Goal: Navigation & Orientation: Find specific page/section

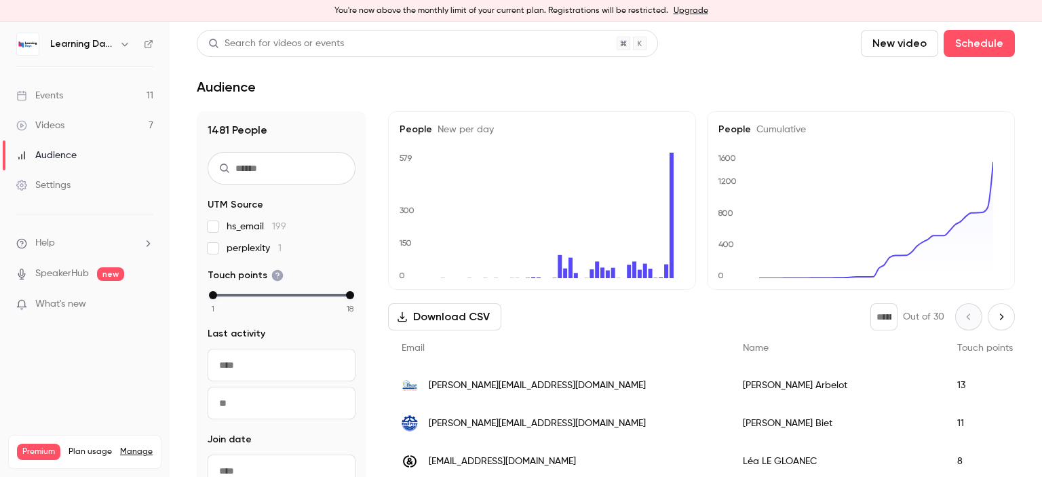
click at [57, 128] on div "Videos" at bounding box center [40, 126] width 48 height 14
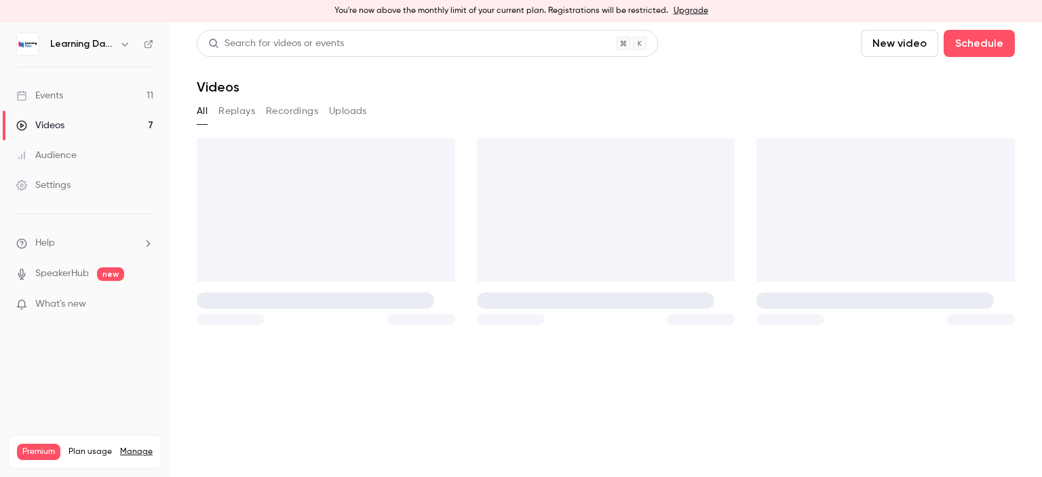
click at [76, 149] on div "Audience" at bounding box center [46, 156] width 60 height 14
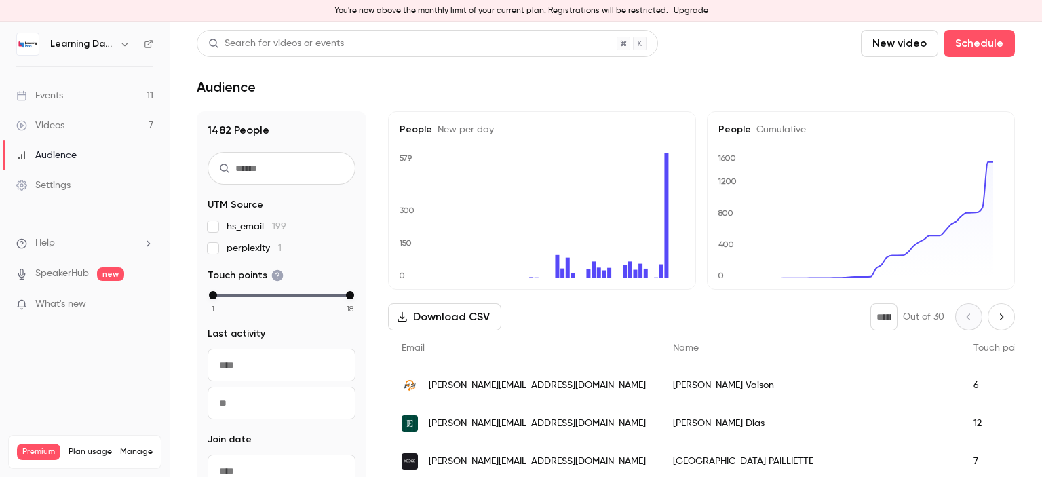
click at [478, 384] on span "[PERSON_NAME][EMAIL_ADDRESS][DOMAIN_NAME]" at bounding box center [537, 386] width 217 height 14
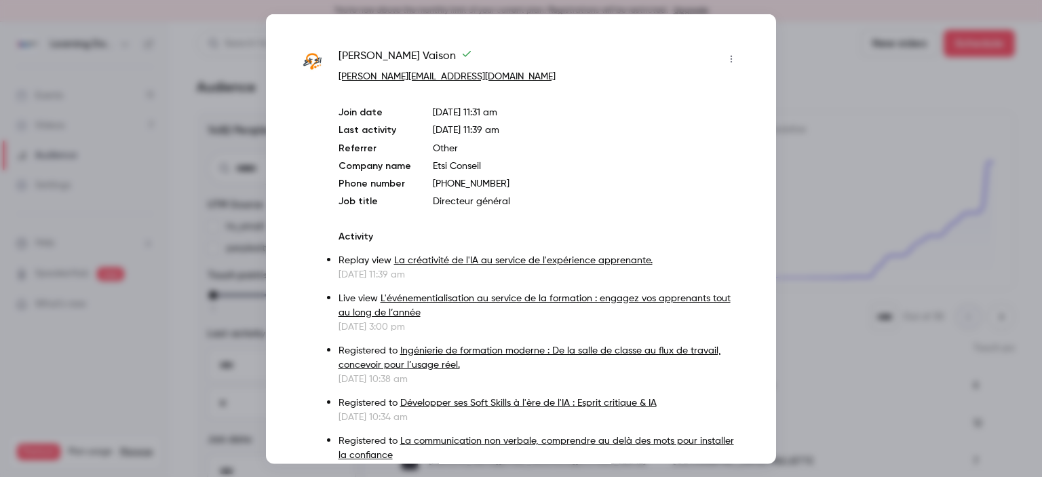
click at [836, 172] on div at bounding box center [521, 238] width 1042 height 477
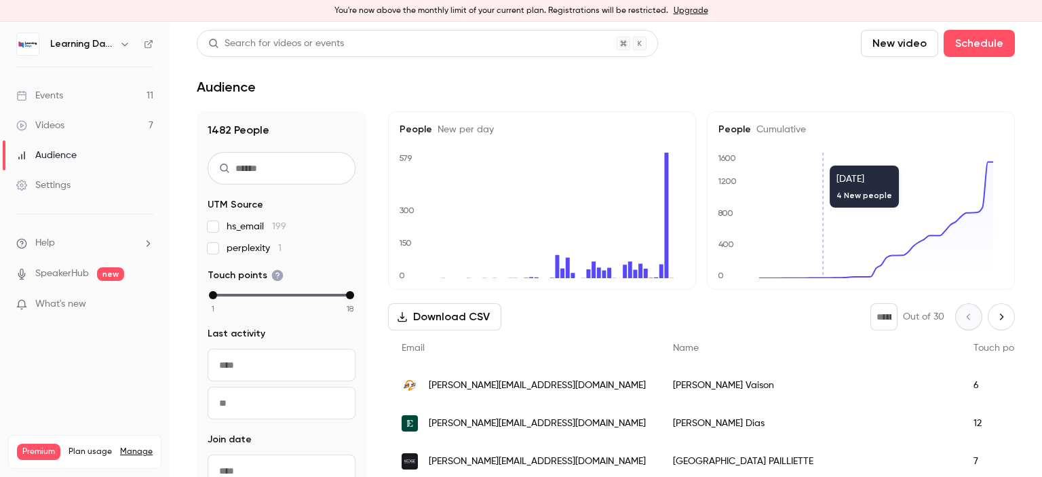
click at [44, 138] on link "Videos 7" at bounding box center [85, 126] width 170 height 30
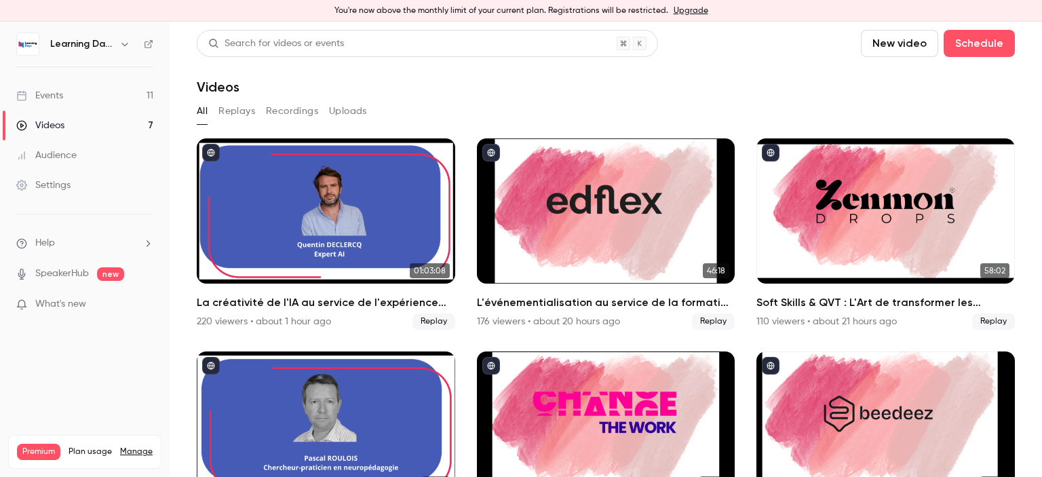
click at [58, 153] on div "Audience" at bounding box center [46, 156] width 60 height 14
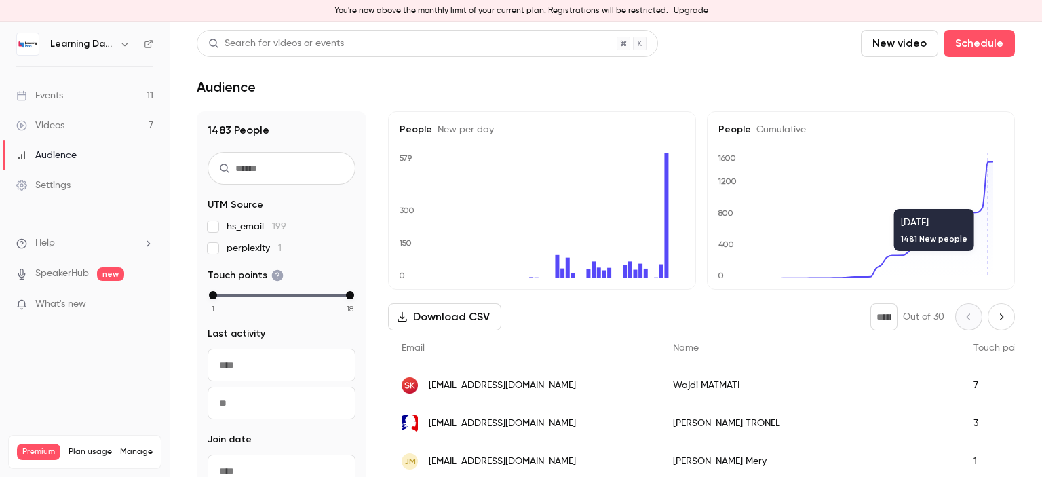
scroll to position [22, 0]
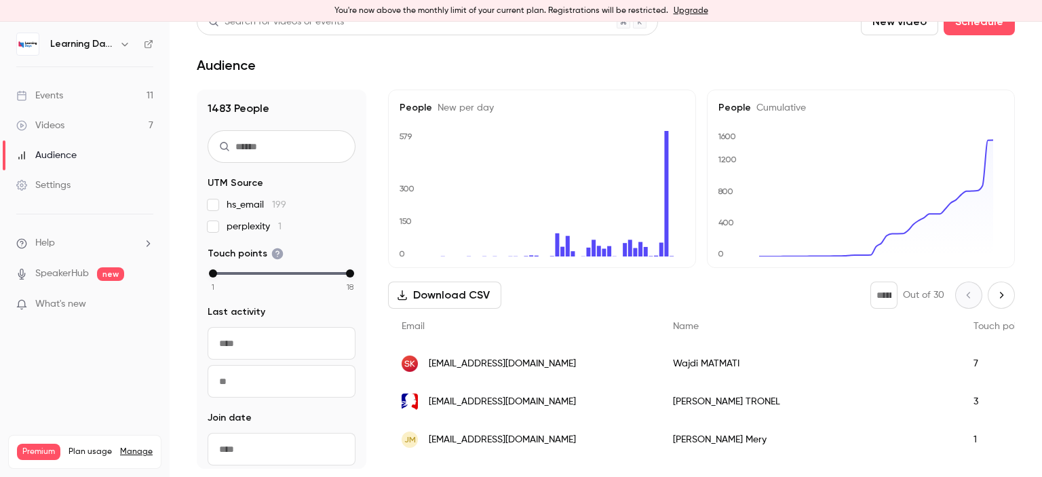
click at [105, 90] on link "Events 11" at bounding box center [85, 96] width 170 height 30
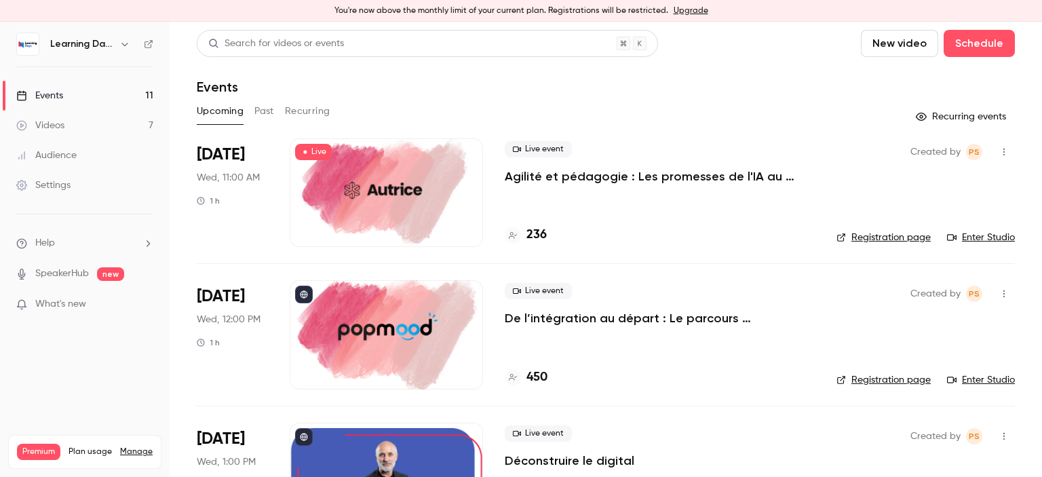
click at [89, 124] on link "Videos 7" at bounding box center [85, 126] width 170 height 30
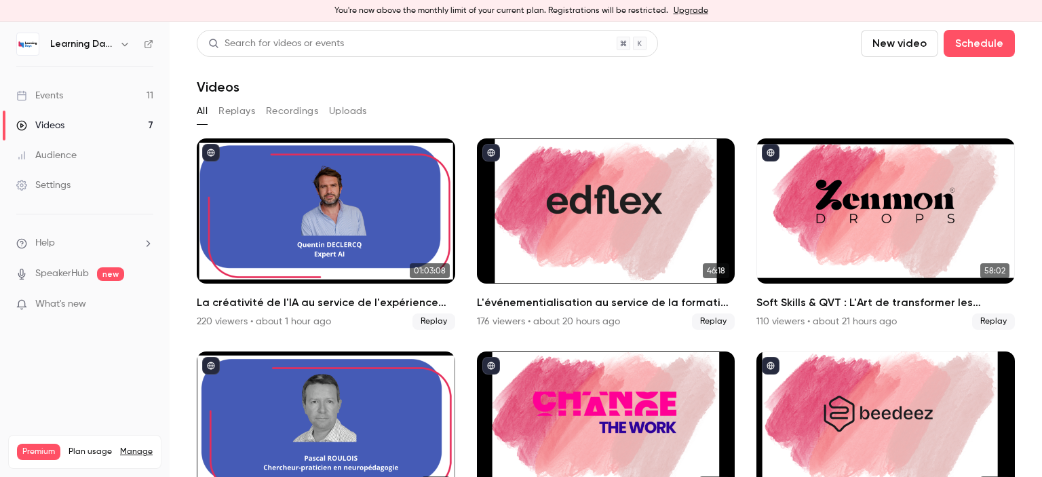
click at [147, 47] on icon at bounding box center [148, 43] width 9 height 9
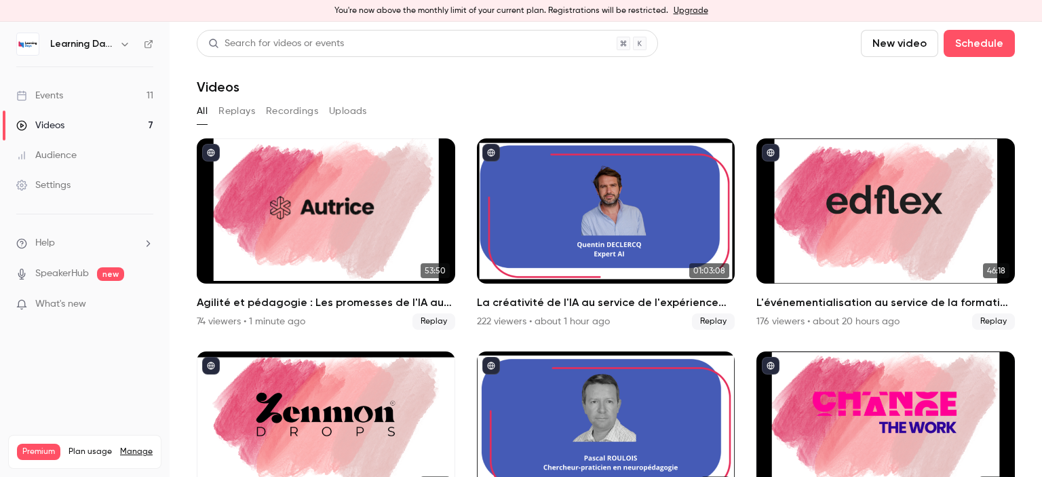
click at [75, 161] on div "Audience" at bounding box center [46, 156] width 60 height 14
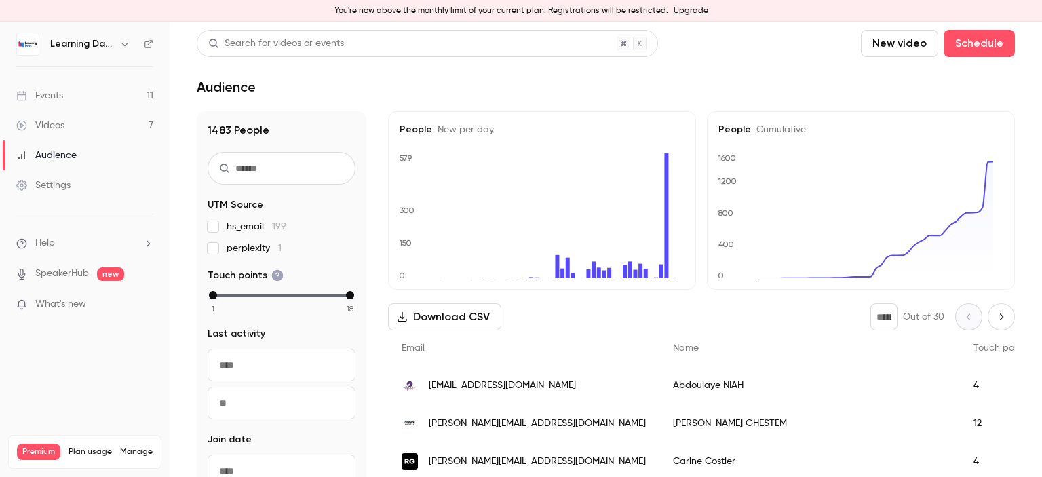
click at [472, 419] on span "[PERSON_NAME][EMAIL_ADDRESS][DOMAIN_NAME]" at bounding box center [537, 424] width 217 height 14
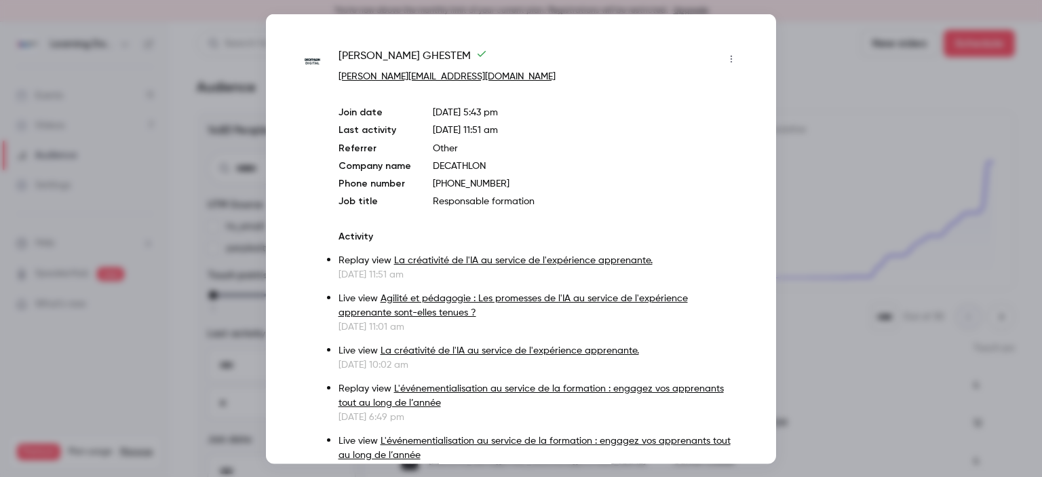
click at [808, 260] on div at bounding box center [521, 238] width 1042 height 477
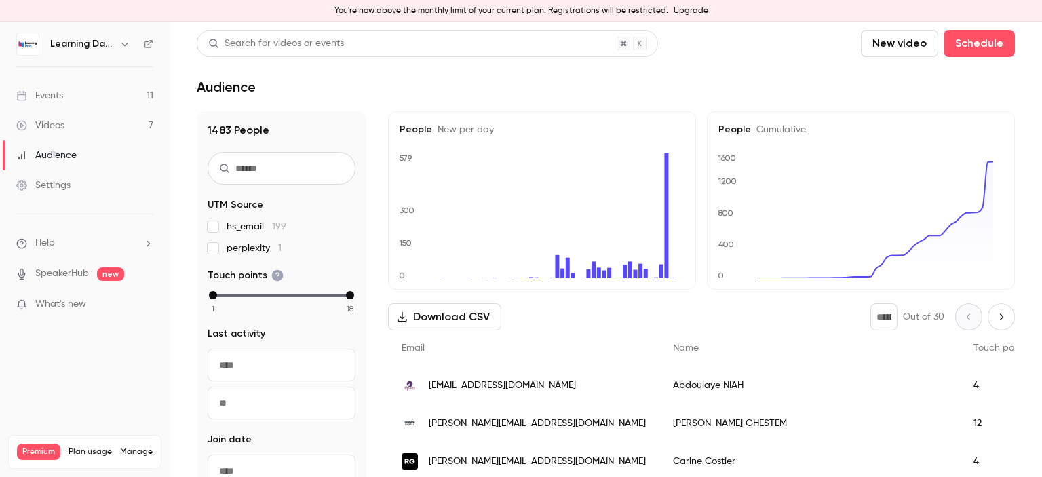
click at [464, 390] on span "[EMAIL_ADDRESS][DOMAIN_NAME]" at bounding box center [502, 386] width 147 height 14
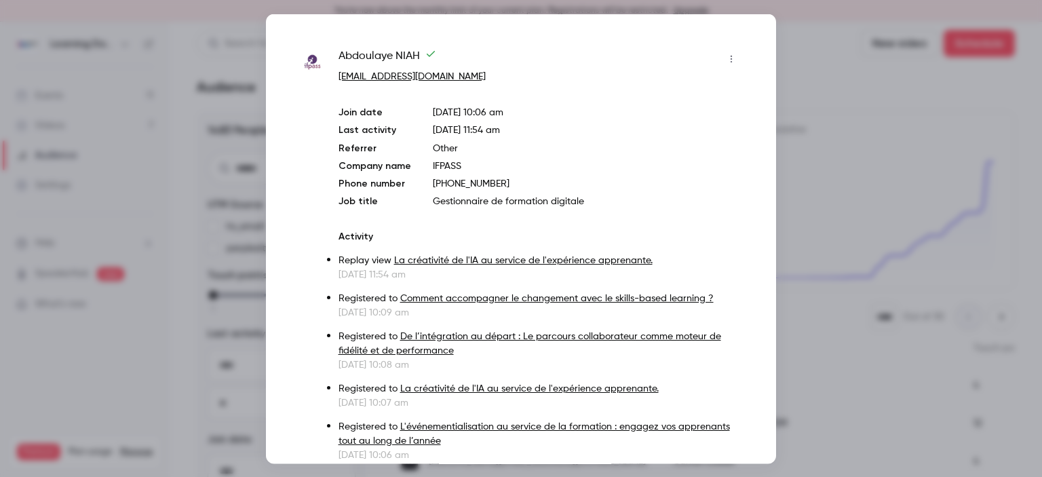
click at [838, 164] on div at bounding box center [521, 238] width 1042 height 477
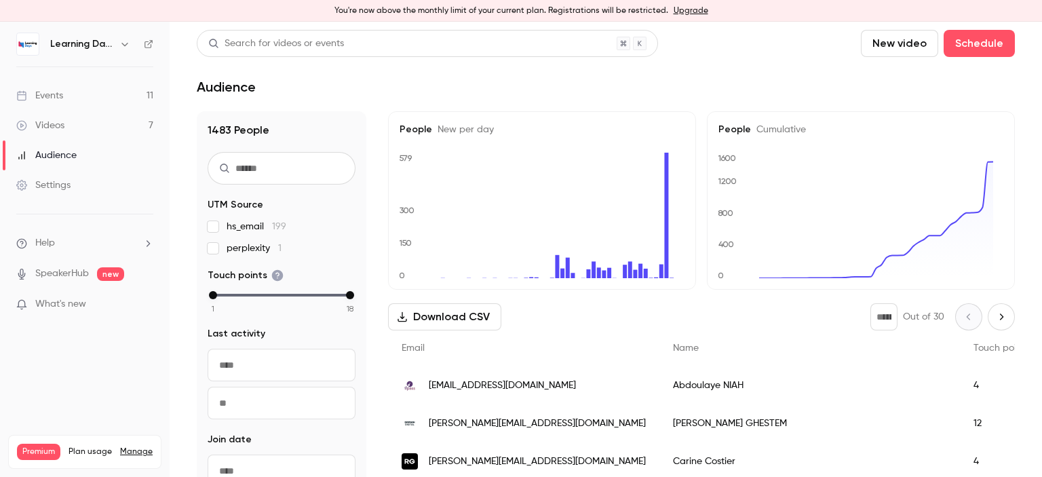
click at [93, 93] on link "Events 11" at bounding box center [85, 96] width 170 height 30
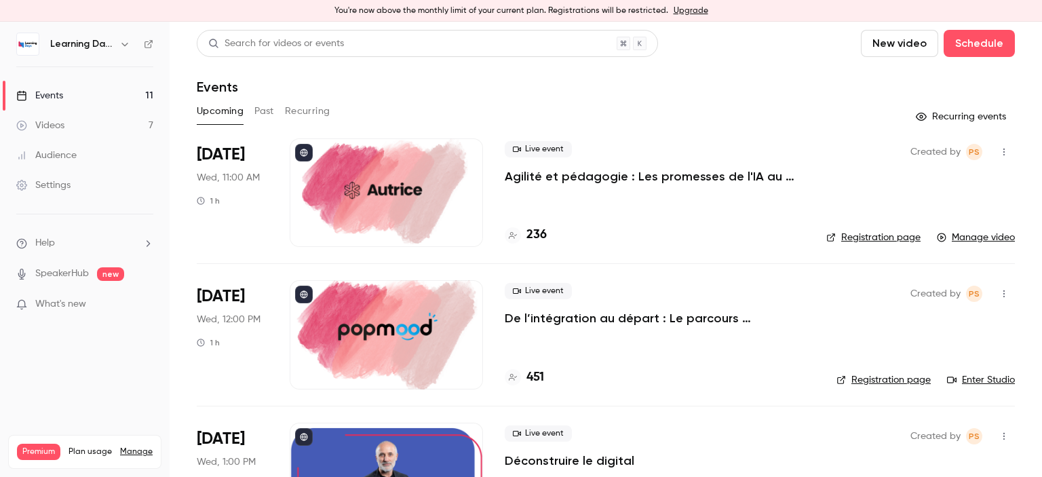
click at [73, 151] on div "Audience" at bounding box center [46, 156] width 60 height 14
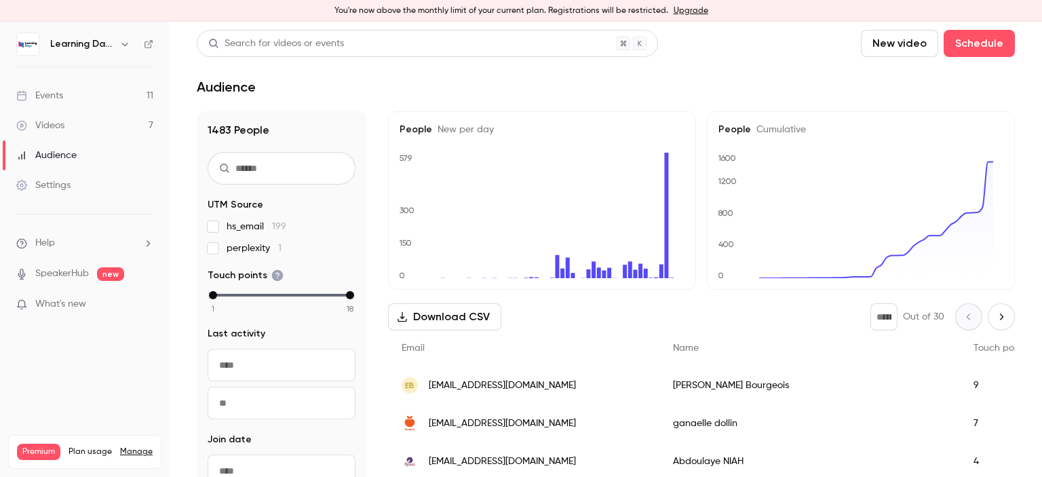
click at [477, 426] on span "[EMAIL_ADDRESS][DOMAIN_NAME]" at bounding box center [502, 424] width 147 height 14
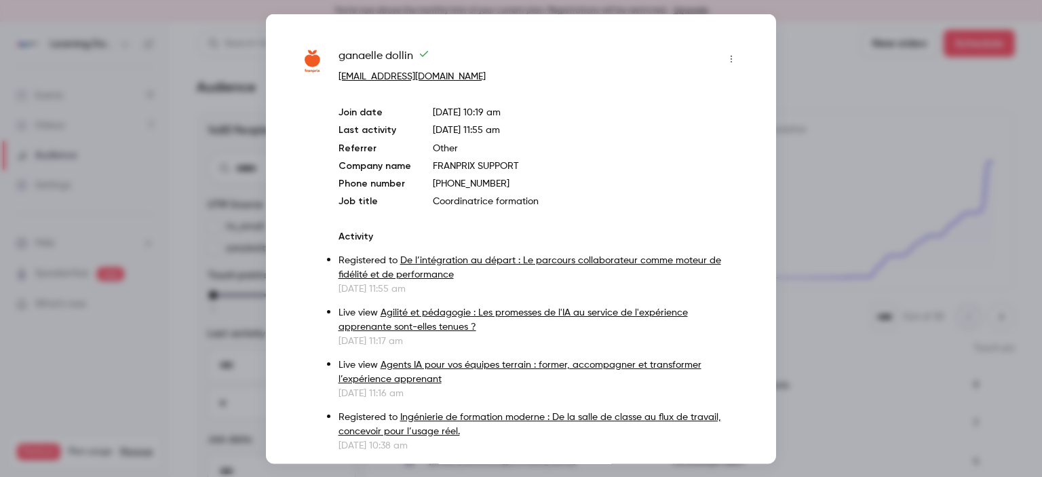
click at [832, 167] on div at bounding box center [521, 238] width 1042 height 477
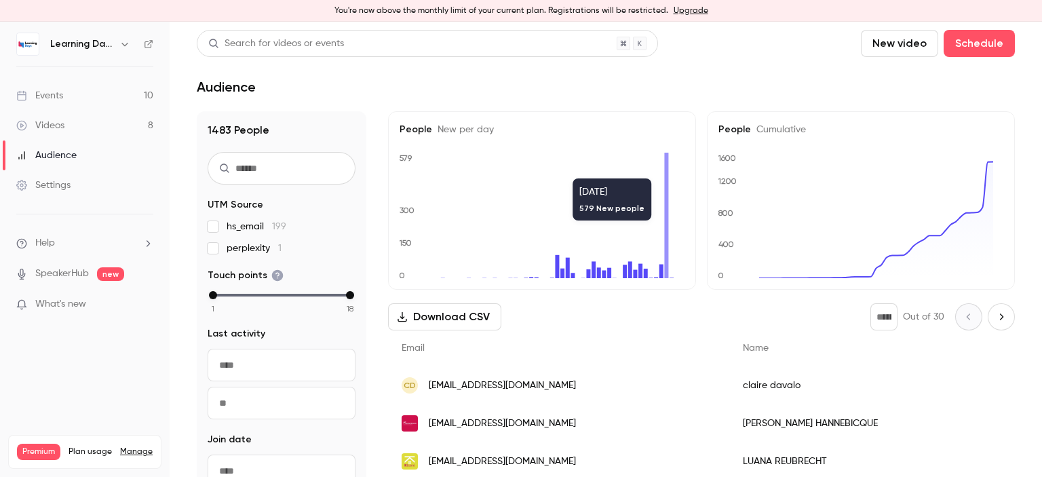
click at [546, 425] on span "jhannebicque@verspieren.com" at bounding box center [502, 424] width 147 height 14
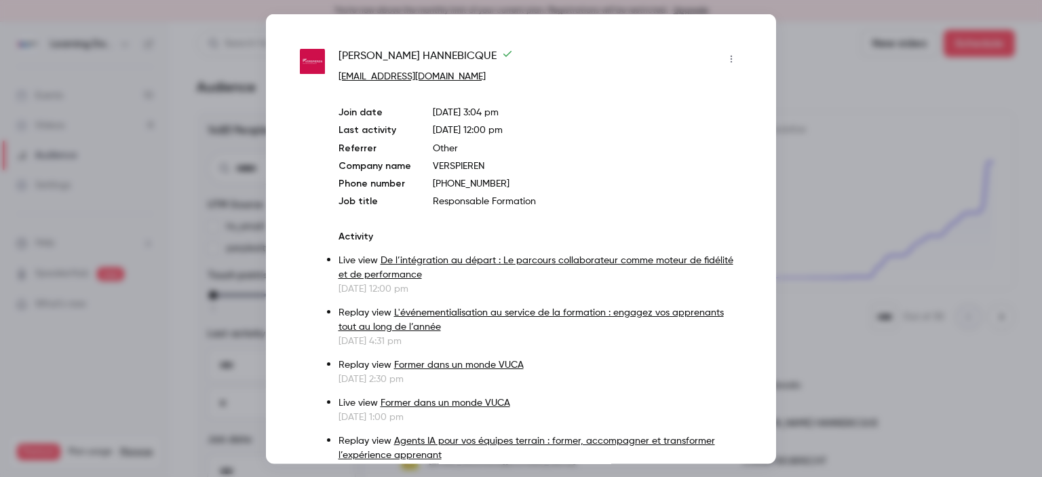
click at [808, 366] on div at bounding box center [521, 238] width 1042 height 477
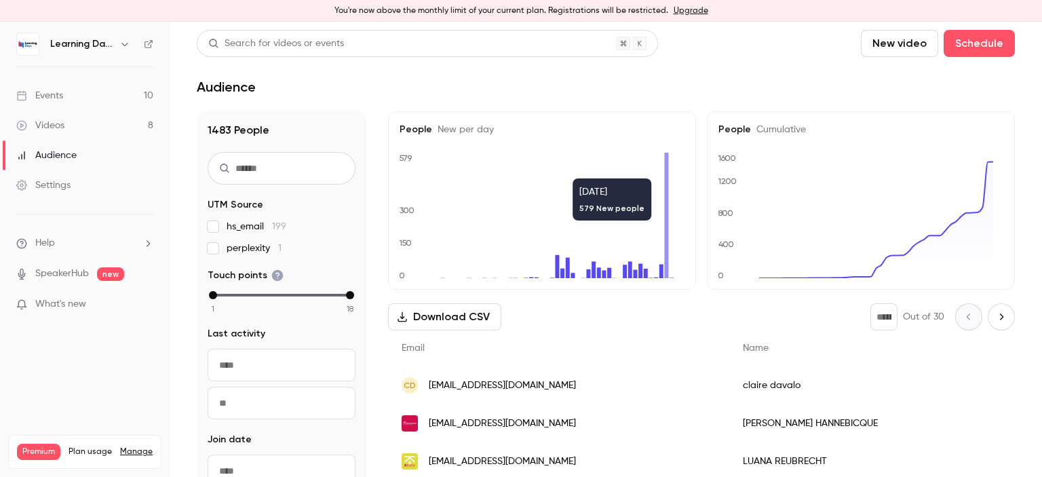
click at [513, 381] on span "[EMAIL_ADDRESS][DOMAIN_NAME]" at bounding box center [502, 386] width 147 height 14
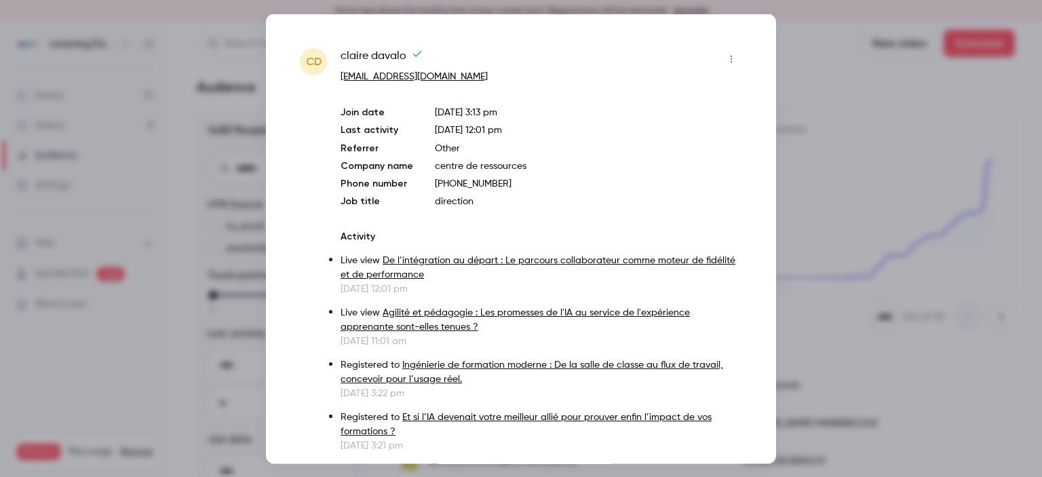
click at [838, 390] on div at bounding box center [521, 238] width 1042 height 477
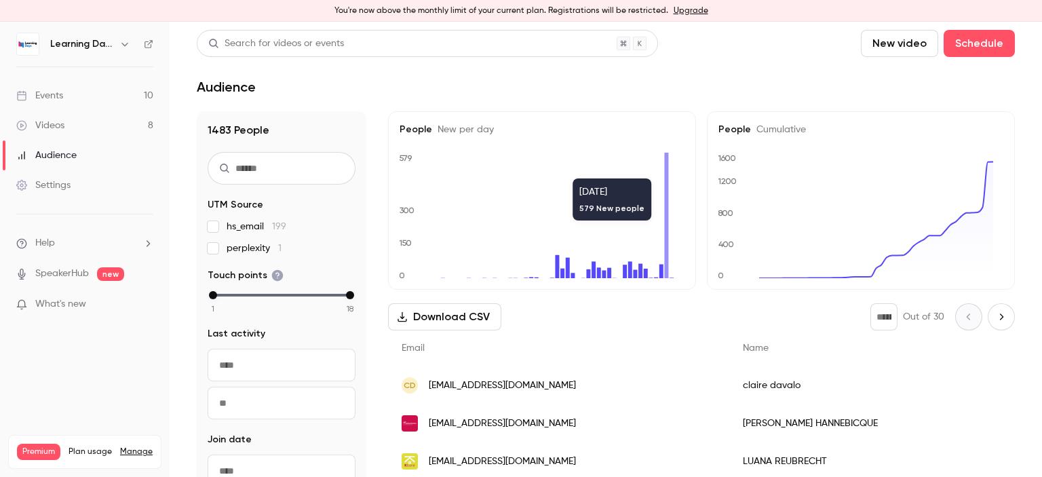
click at [549, 463] on span "luana.reubrecht@kbane.com" at bounding box center [502, 462] width 147 height 14
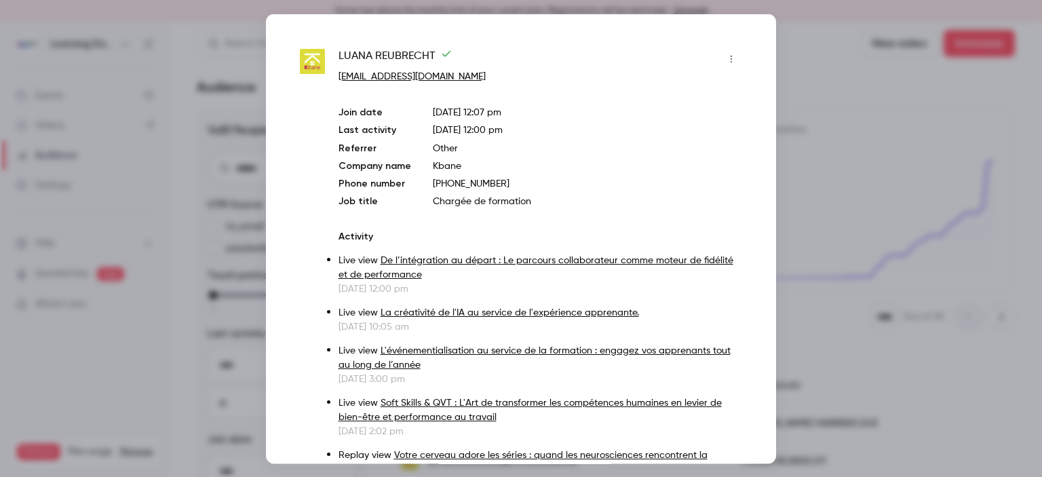
click at [1041, 188] on div at bounding box center [521, 238] width 1042 height 477
